Goal: Check status: Check status

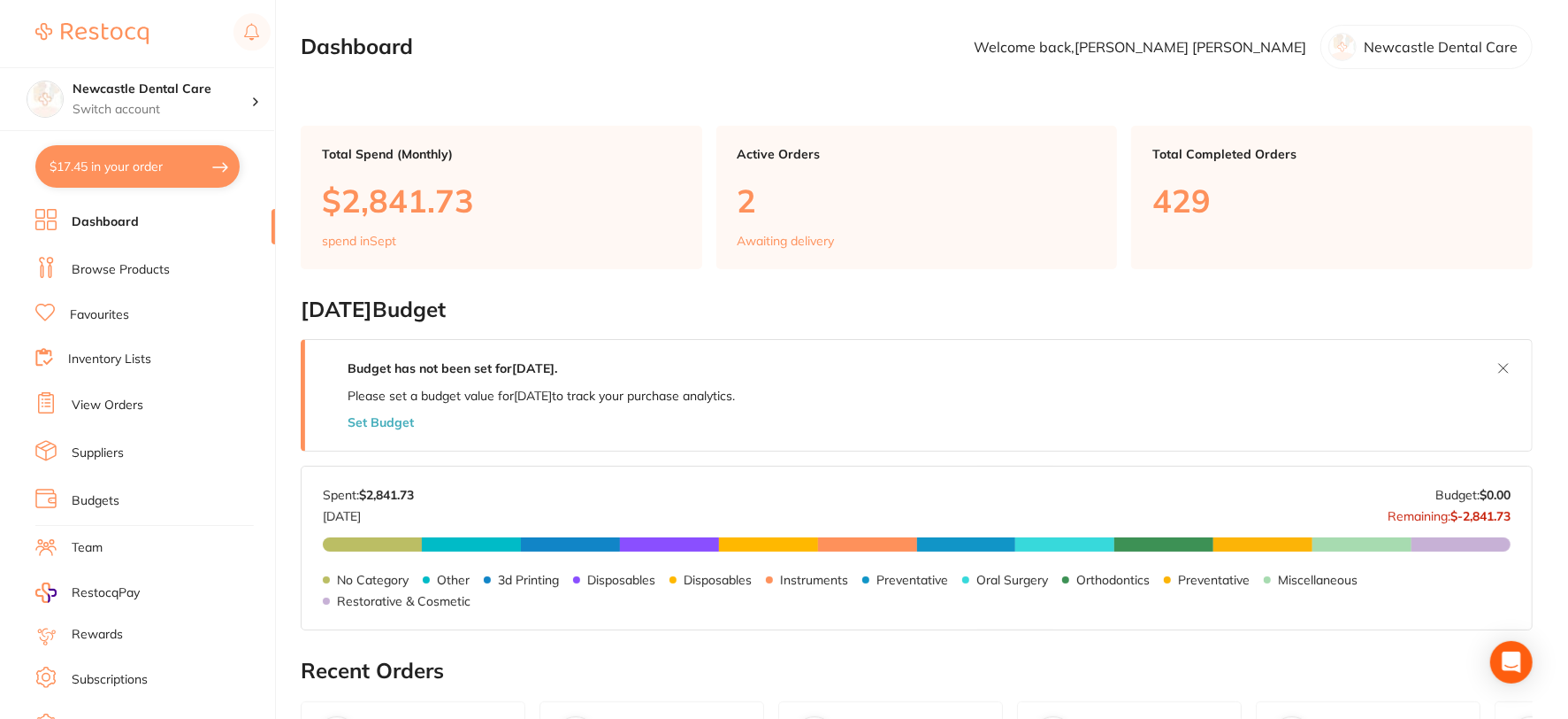
click at [102, 396] on link "View Orders" at bounding box center [107, 405] width 71 height 18
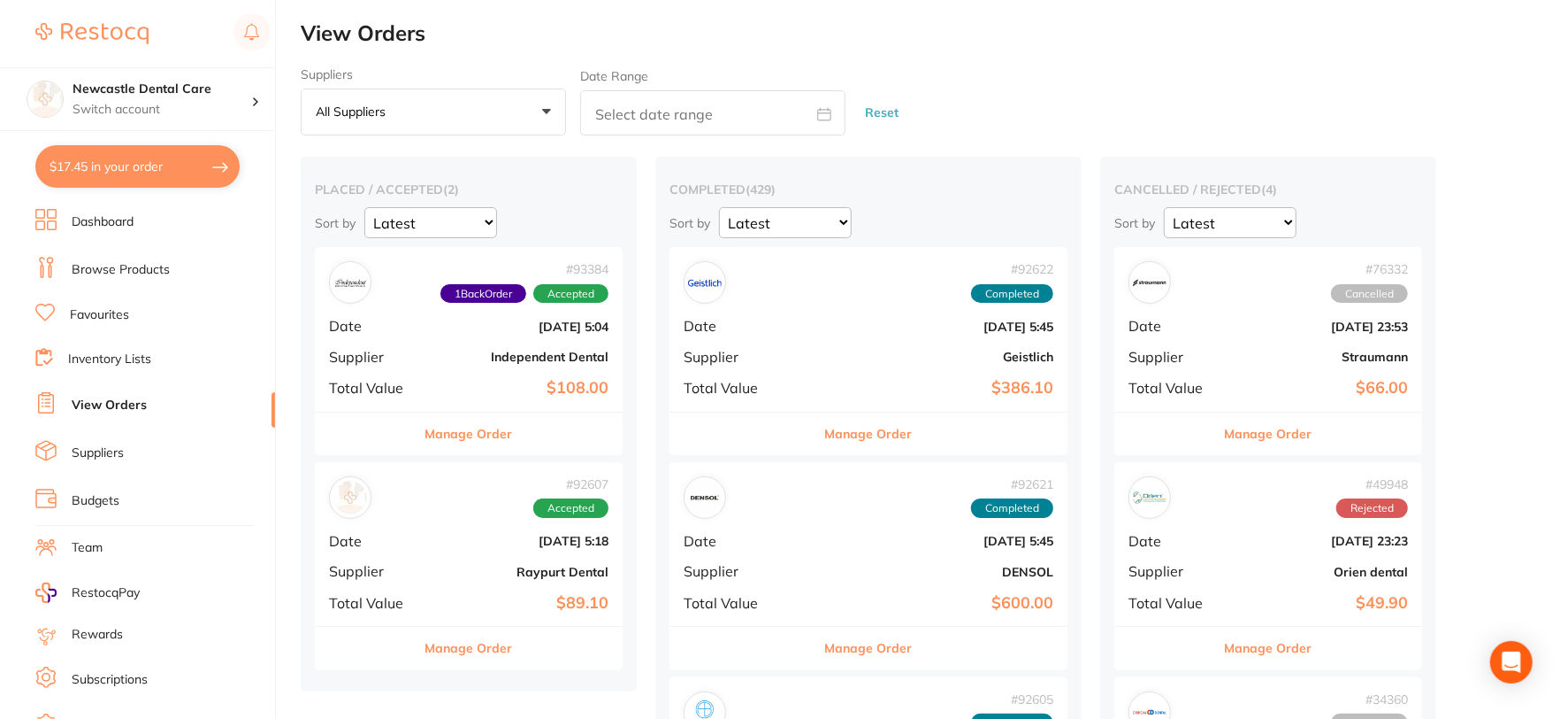
click at [517, 363] on b "Independent Dental" at bounding box center [520, 357] width 177 height 14
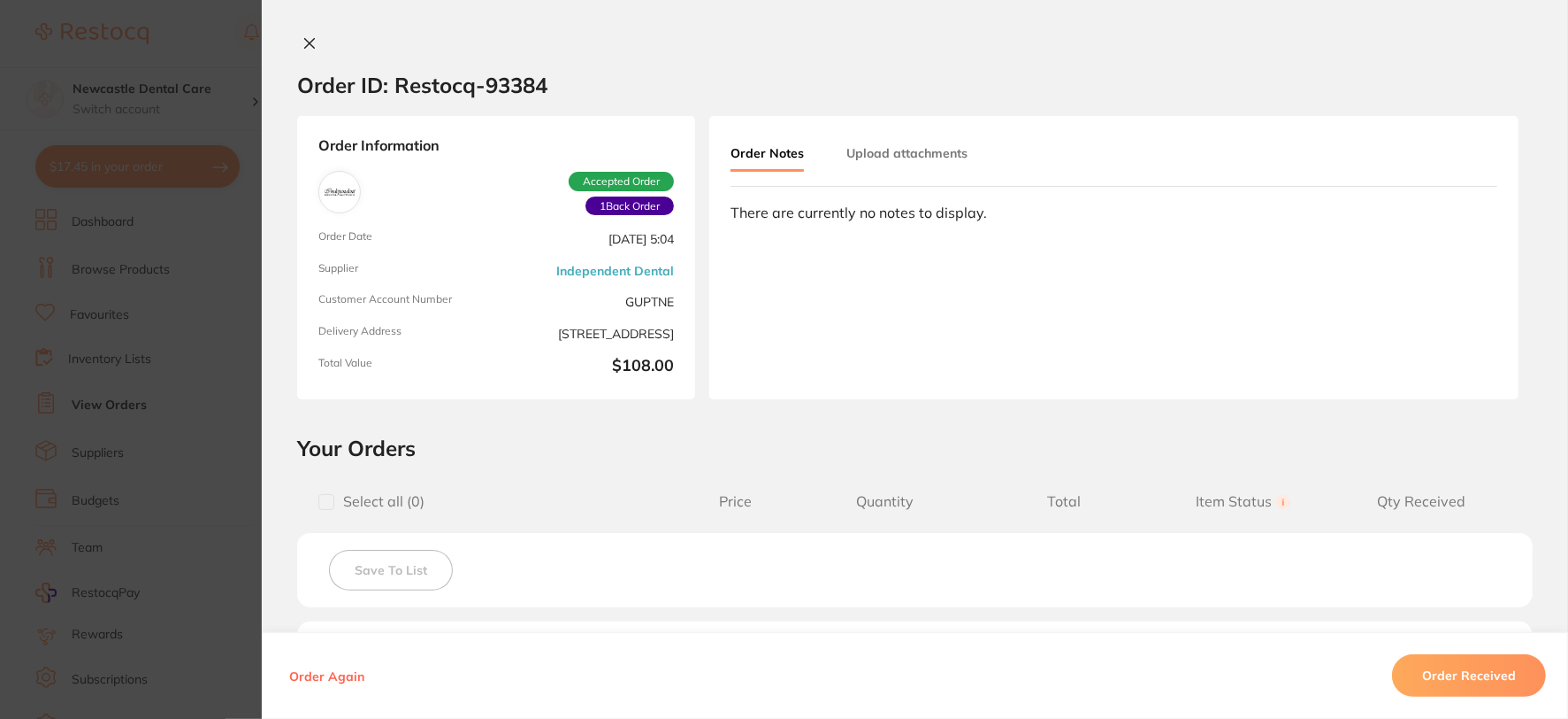
click at [517, 363] on b "$108.00" at bounding box center [588, 366] width 171 height 21
click at [520, 335] on span "[STREET_ADDRESS]" at bounding box center [588, 334] width 171 height 18
click at [575, 264] on link "Independent Dental" at bounding box center [615, 271] width 118 height 14
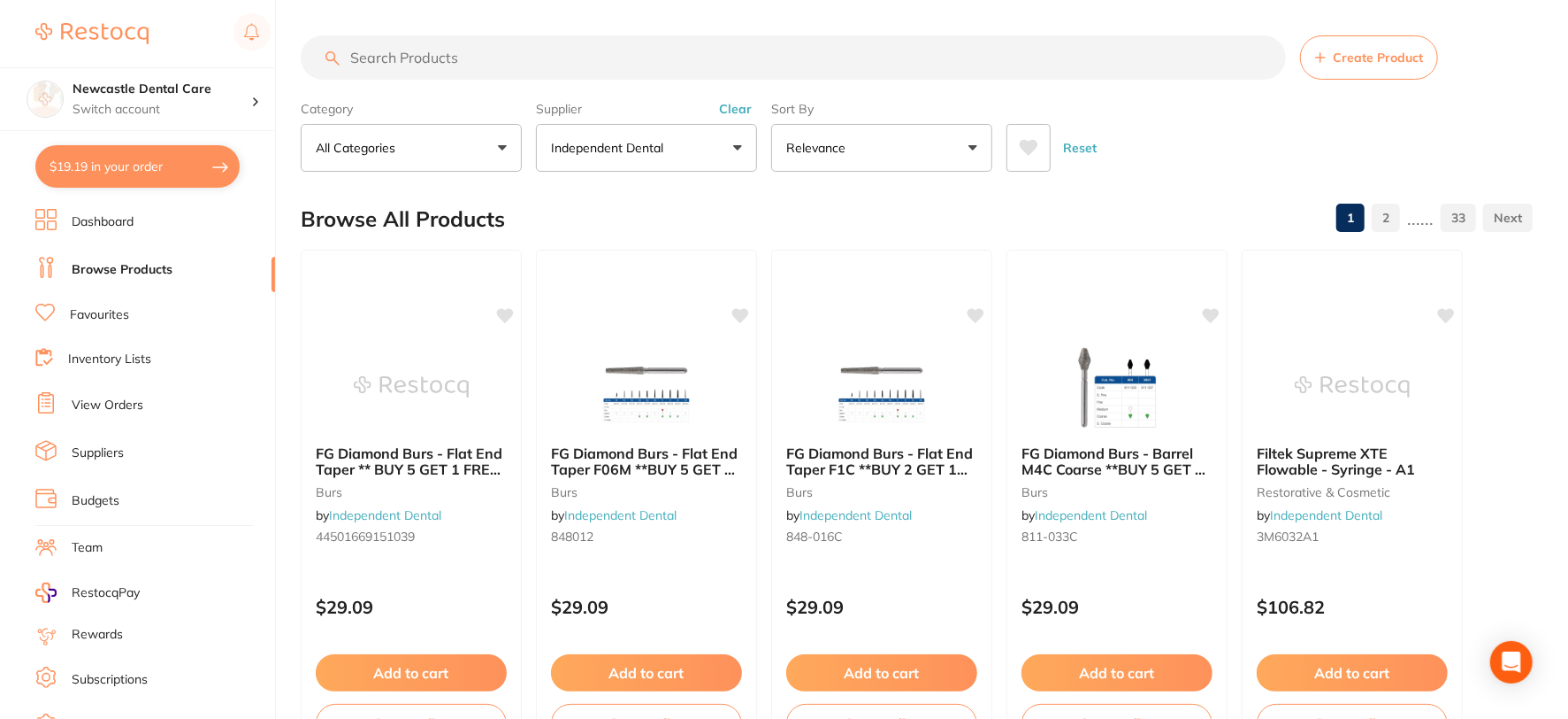
click at [148, 265] on link "Browse Products" at bounding box center [122, 270] width 101 height 18
click at [113, 403] on link "View Orders" at bounding box center [107, 405] width 71 height 18
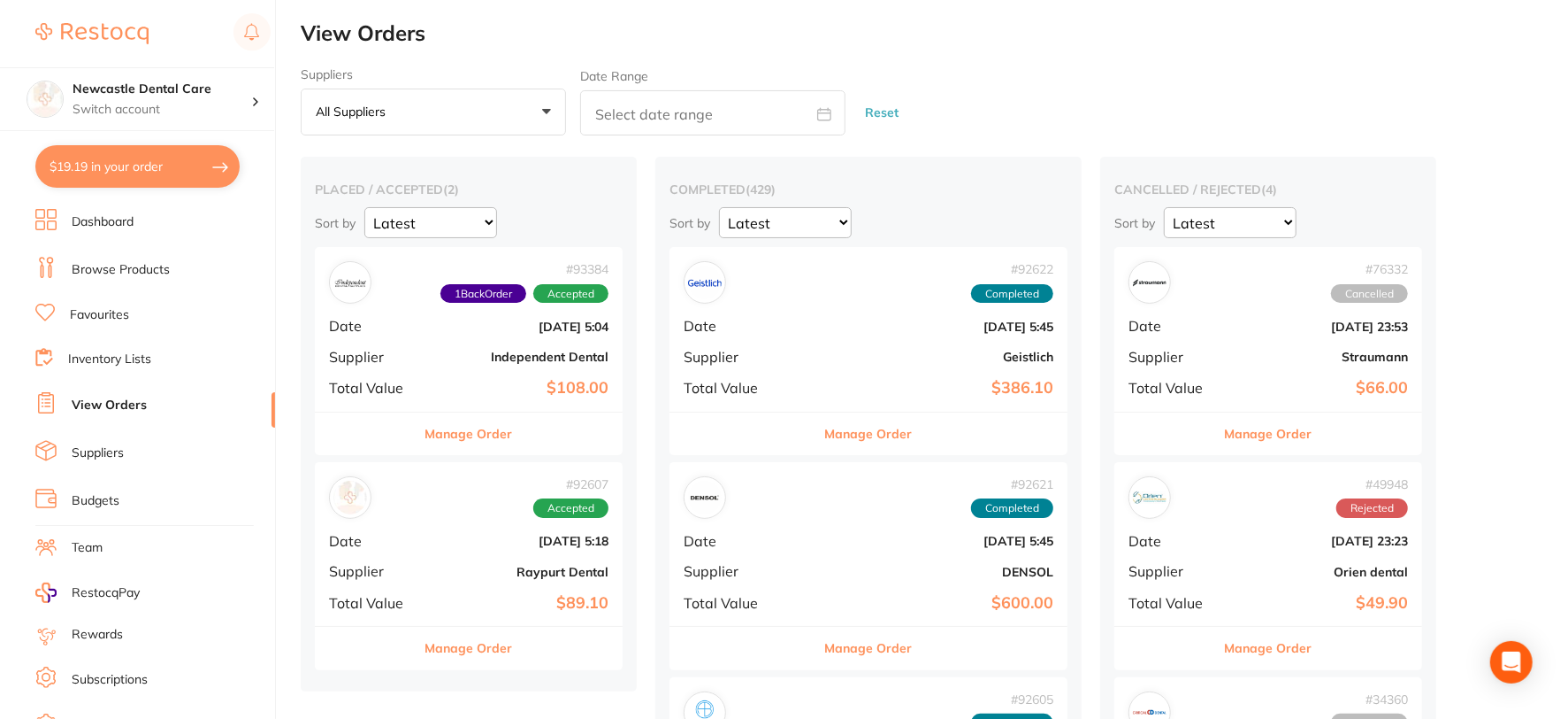
click at [482, 351] on b "Independent Dental" at bounding box center [520, 357] width 177 height 14
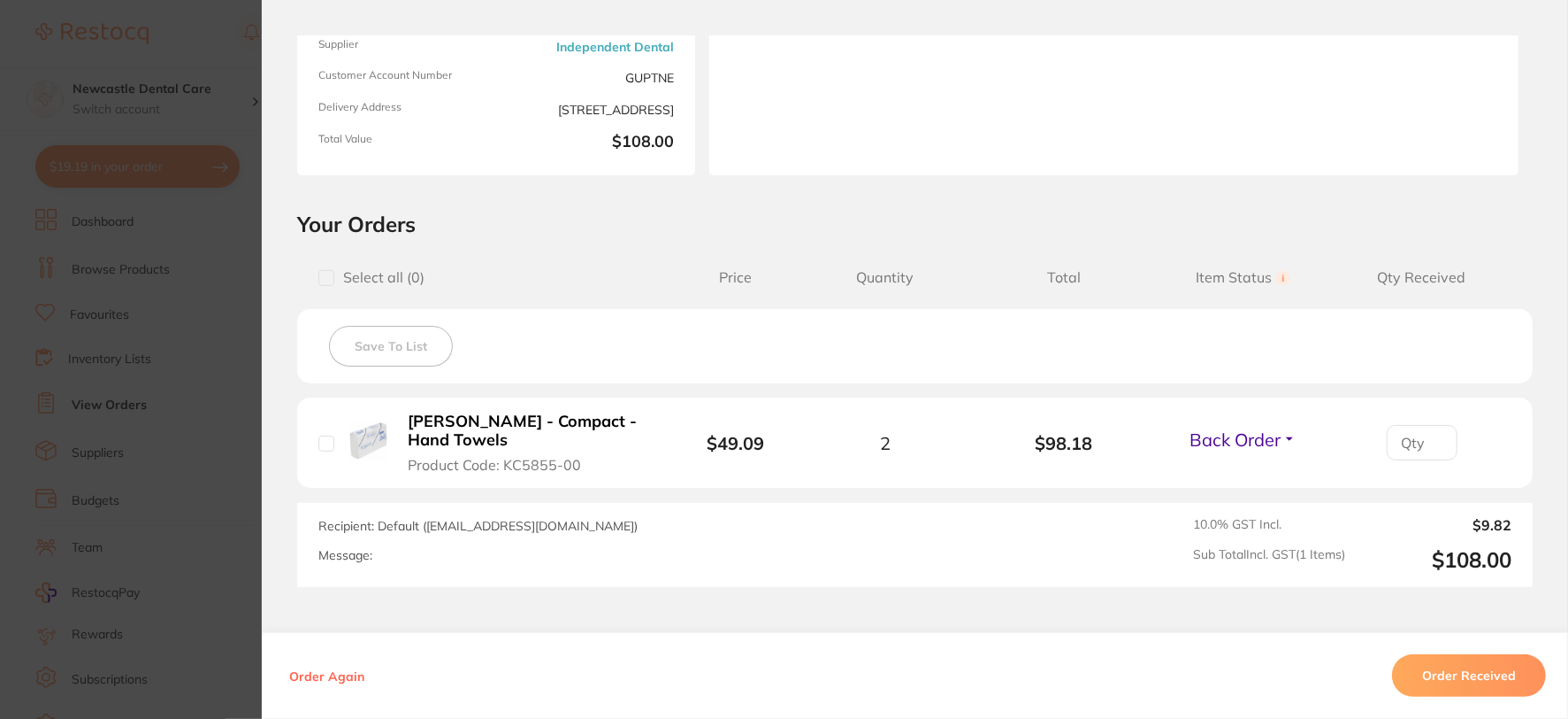
scroll to position [257, 0]
